Goal: Share content: Share content

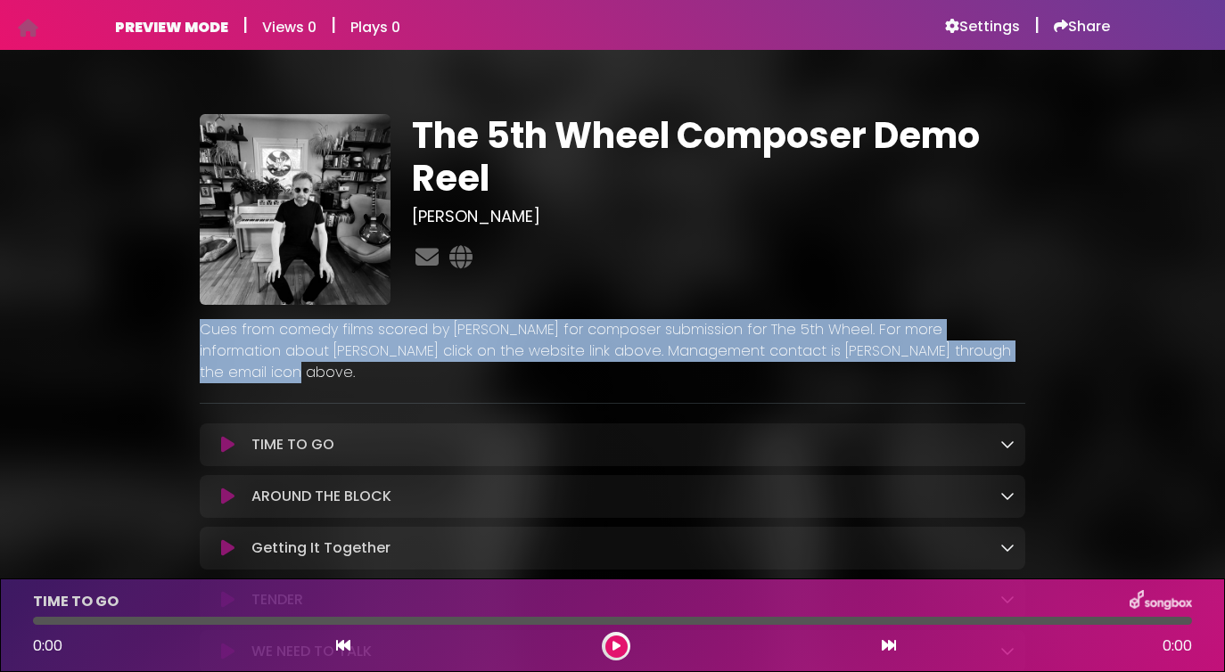
drag, startPoint x: 987, startPoint y: 350, endPoint x: 199, endPoint y: 337, distance: 788.3
click at [200, 334] on p "Cues from comedy films scored by Billy Goodrum for composer submission for The …" at bounding box center [613, 351] width 826 height 64
copy p "Cues from comedy films scored by Billy Goodrum for composer submission for The …"
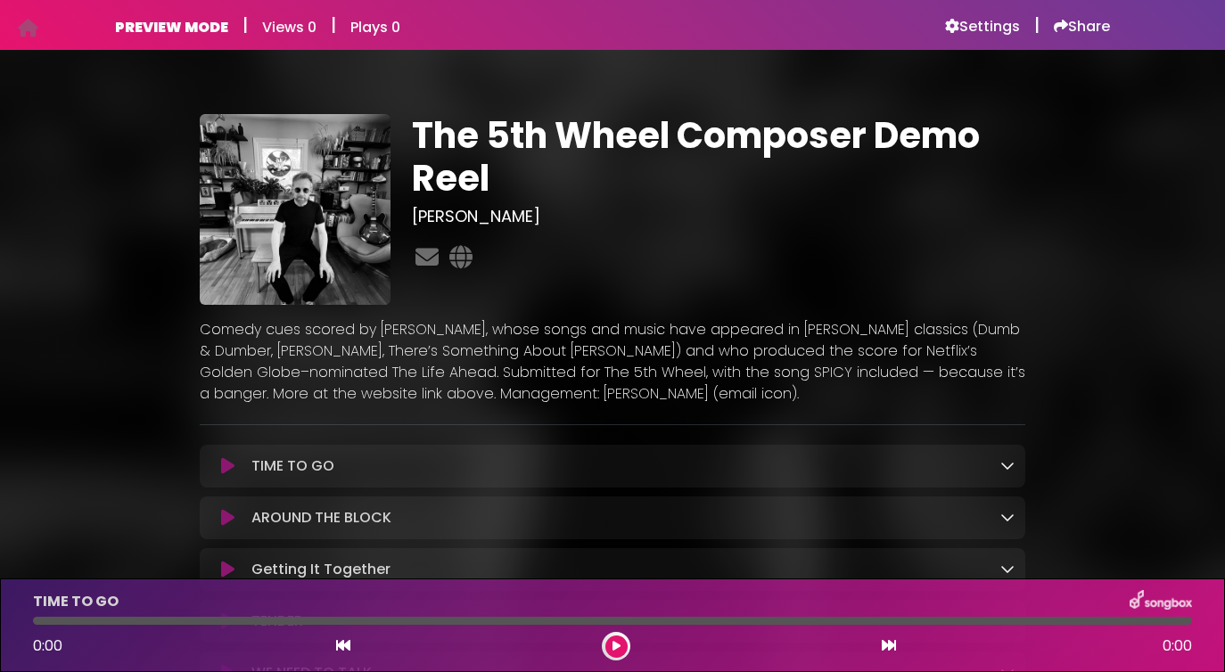
click at [607, 231] on div "The 5th Wheel Composer Demo Reel Billy Goodrum" at bounding box center [719, 209] width 636 height 191
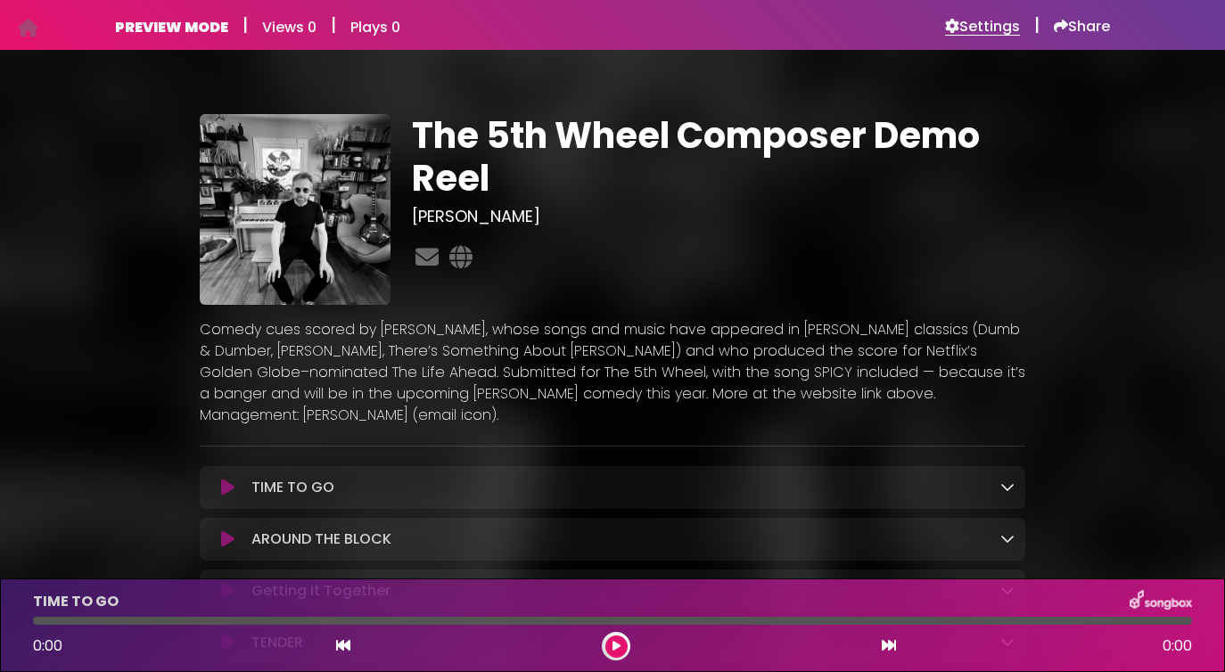
click at [983, 27] on h6 "Settings" at bounding box center [982, 27] width 75 height 18
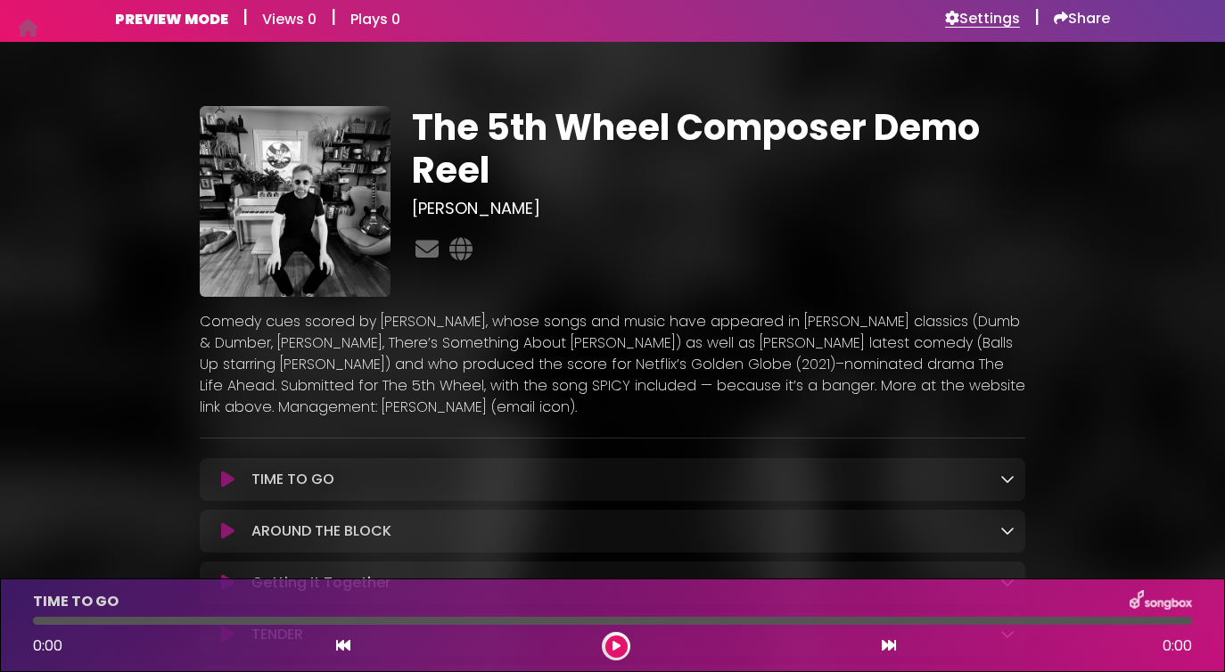
click at [984, 20] on h6 "Settings" at bounding box center [982, 19] width 75 height 18
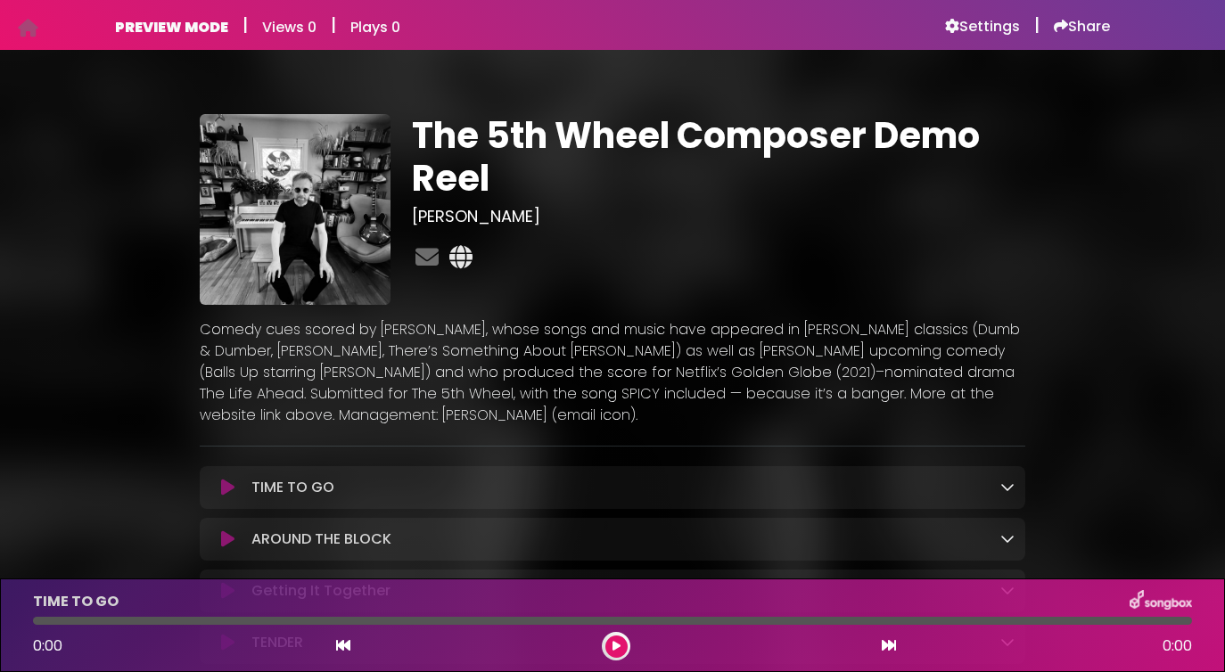
click at [455, 257] on icon at bounding box center [461, 256] width 30 height 23
